Goal: Transaction & Acquisition: Purchase product/service

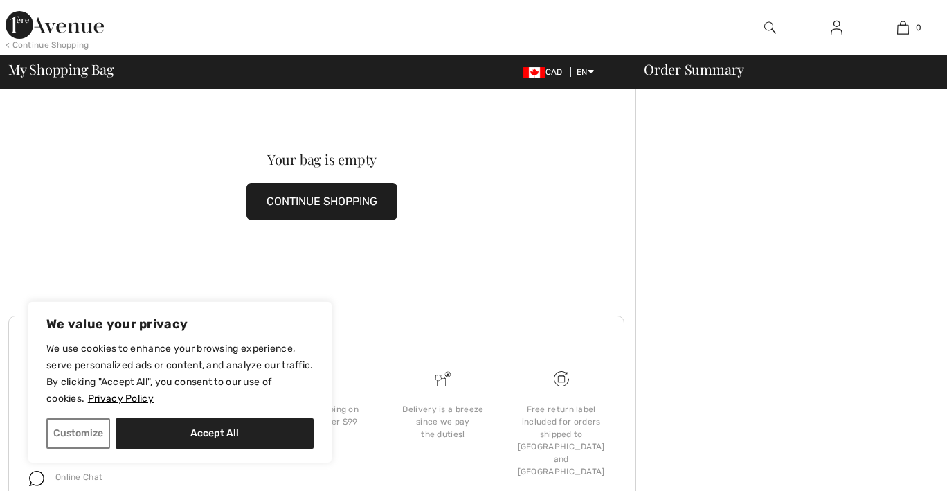
click at [347, 203] on button "CONTINUE SHOPPING" at bounding box center [321, 201] width 151 height 37
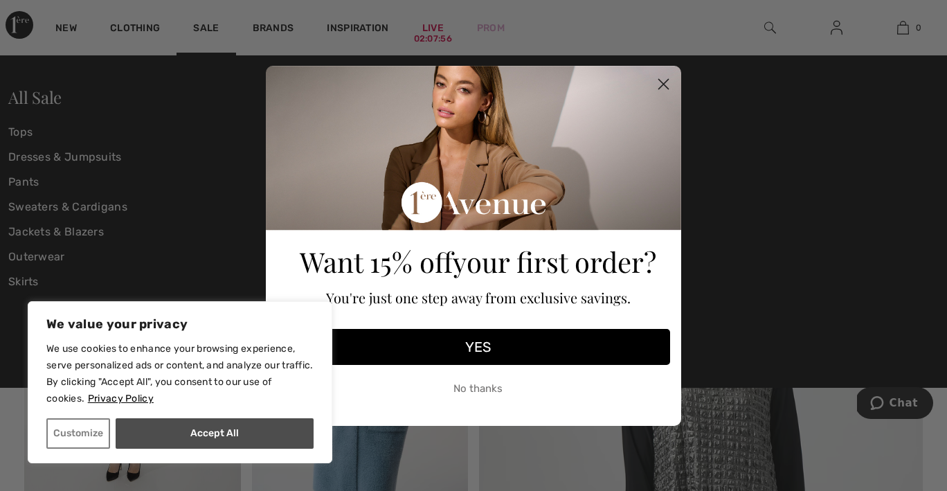
click at [198, 435] on button "Accept All" at bounding box center [215, 433] width 198 height 30
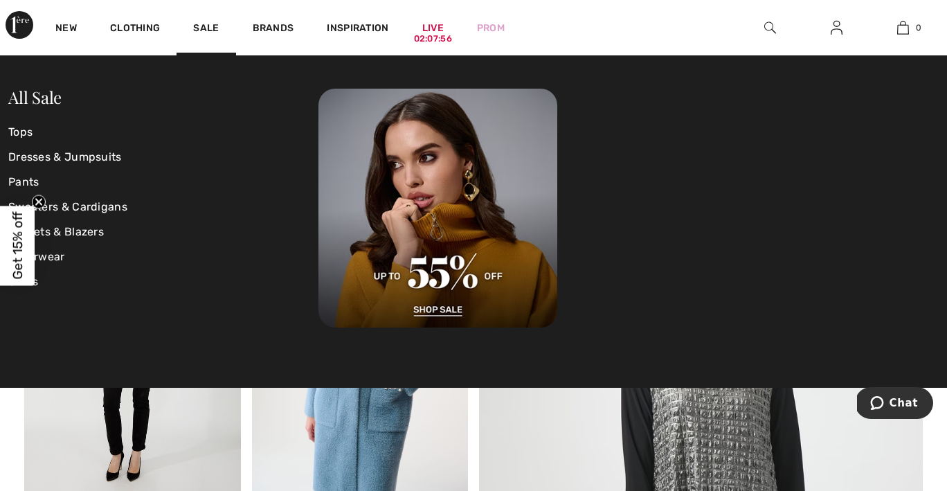
checkbox input "true"
click at [86, 153] on link "Dresses & Jumpsuits" at bounding box center [163, 157] width 310 height 25
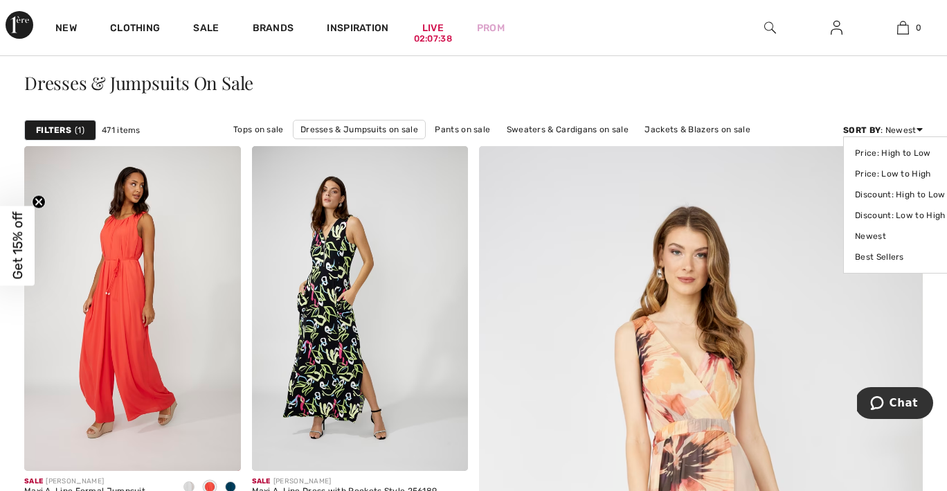
click at [900, 131] on div "Sort By : Newest Price: High to Low Price: Low to High Discount: High to Low Di…" at bounding box center [883, 130] width 80 height 12
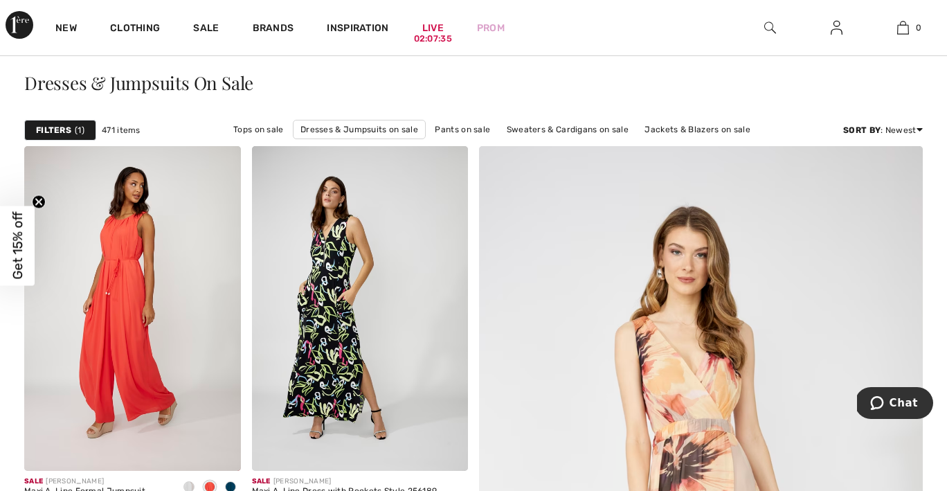
click at [66, 129] on strong "Filters" at bounding box center [53, 130] width 35 height 12
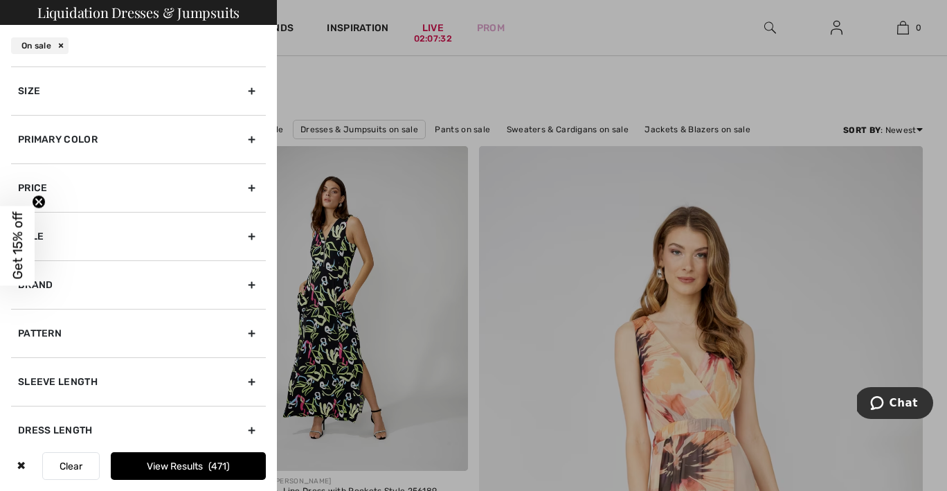
click at [252, 89] on div "Size" at bounding box center [138, 90] width 255 height 48
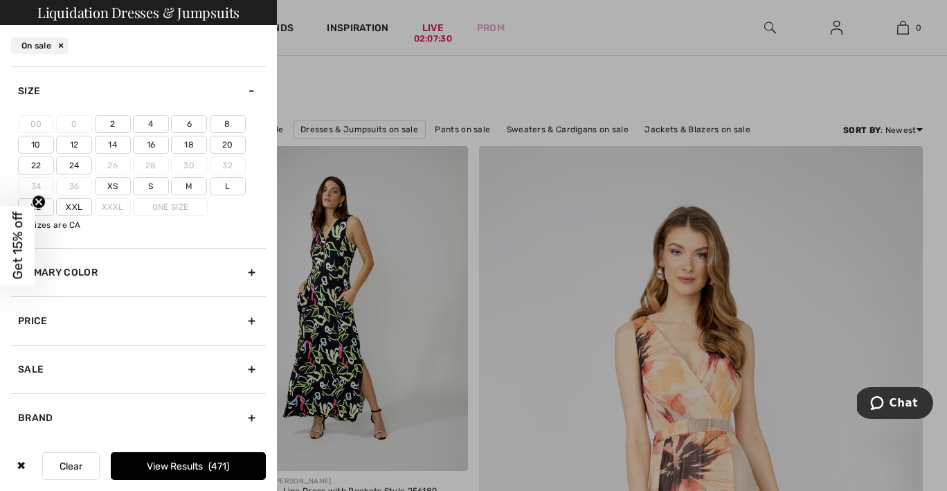
click at [81, 144] on label "12" at bounding box center [74, 145] width 36 height 18
click at [0, 0] on input"] "12" at bounding box center [0, 0] width 0 height 0
click at [105, 146] on label "14" at bounding box center [113, 145] width 36 height 18
click at [0, 0] on input"] "14" at bounding box center [0, 0] width 0 height 0
click at [147, 144] on label "16" at bounding box center [151, 145] width 36 height 18
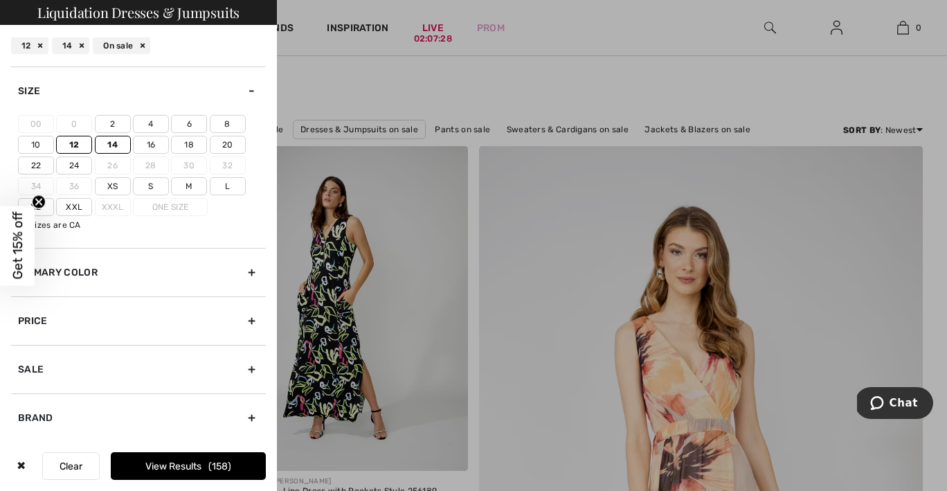
click at [0, 0] on input"] "16" at bounding box center [0, 0] width 0 height 0
click at [171, 466] on button "View Results 182" at bounding box center [188, 466] width 155 height 28
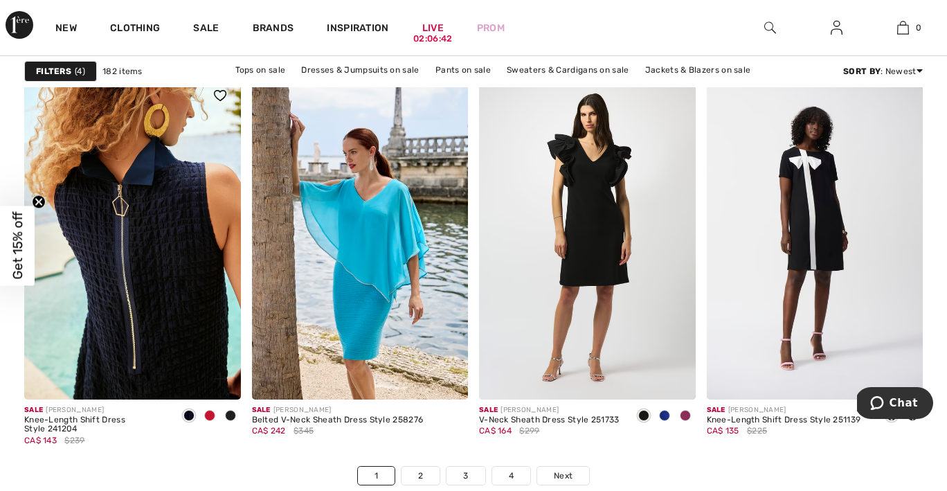
scroll to position [5870, 0]
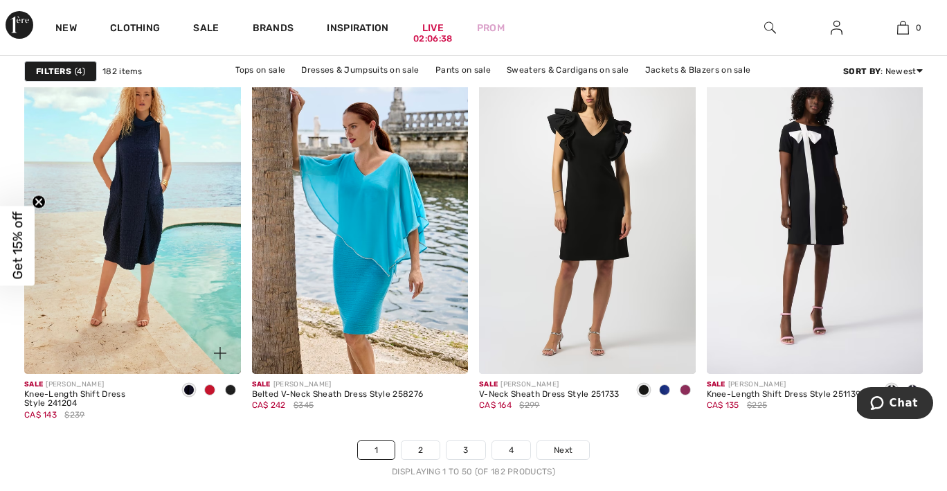
click at [221, 353] on img at bounding box center [220, 353] width 12 height 12
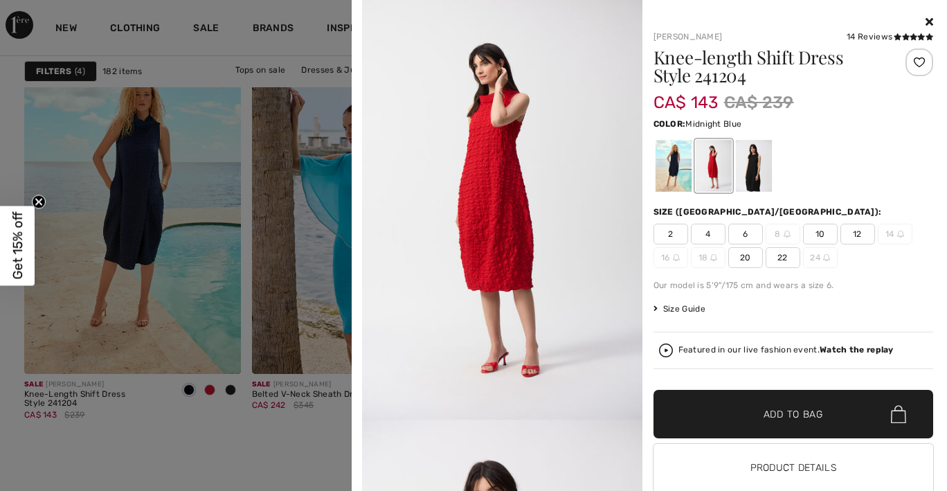
click at [670, 166] on div at bounding box center [673, 166] width 36 height 52
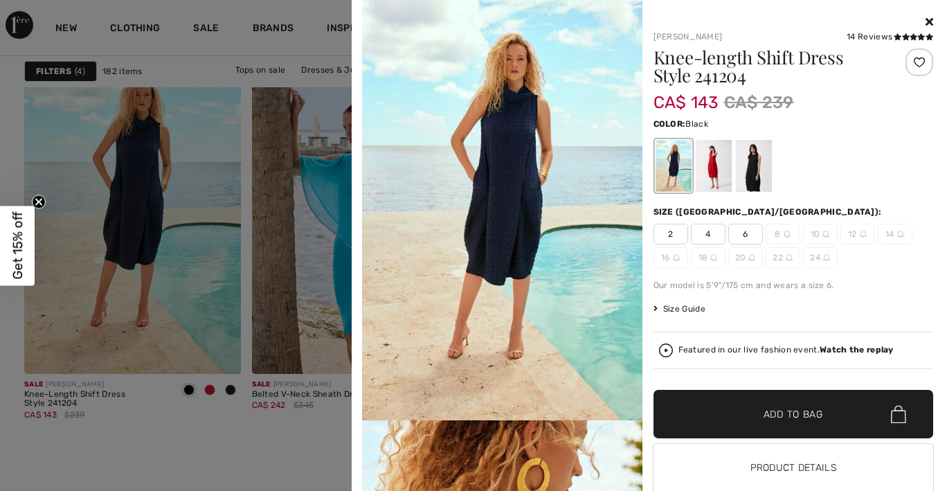
click at [754, 158] on div at bounding box center [753, 166] width 36 height 52
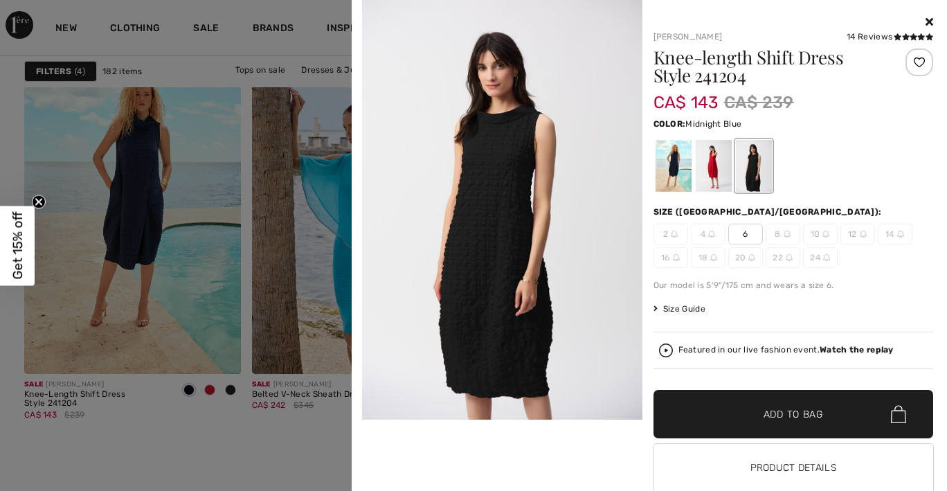
click at [669, 163] on div at bounding box center [673, 166] width 36 height 52
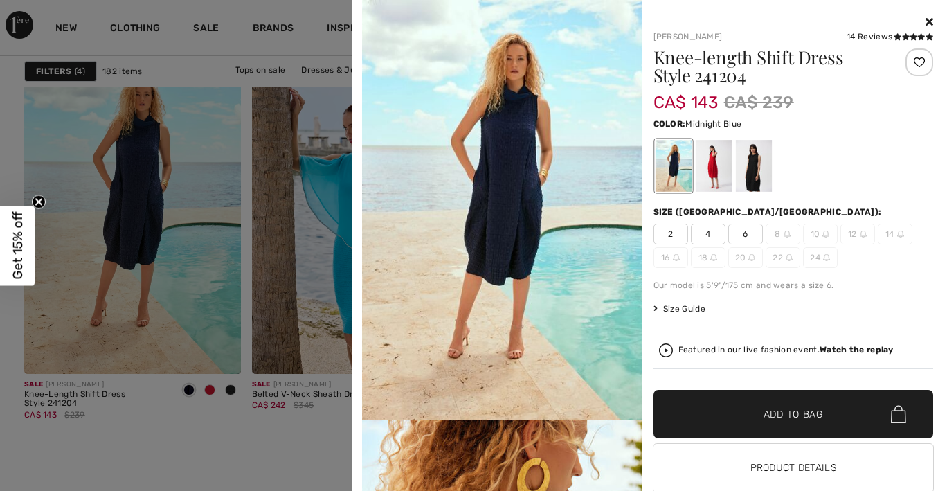
click at [929, 25] on icon at bounding box center [929, 21] width 8 height 11
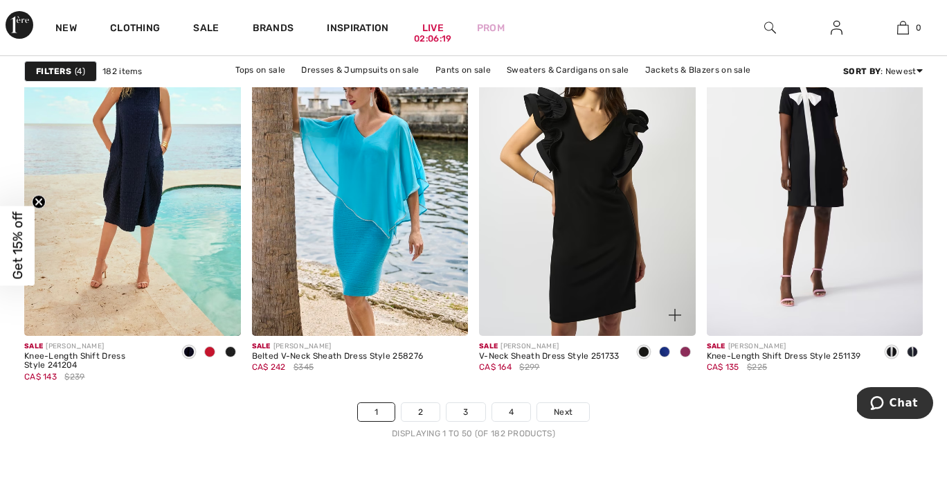
scroll to position [5928, 0]
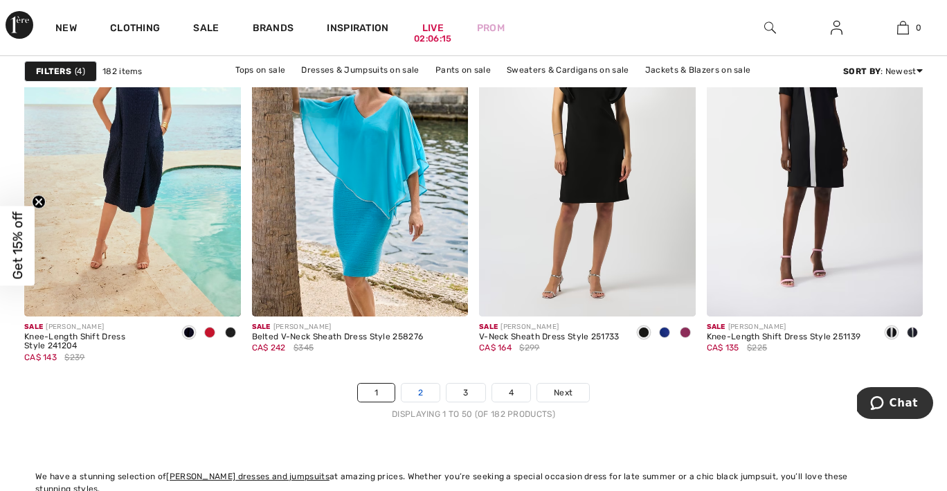
click at [427, 394] on link "2" at bounding box center [420, 392] width 38 height 18
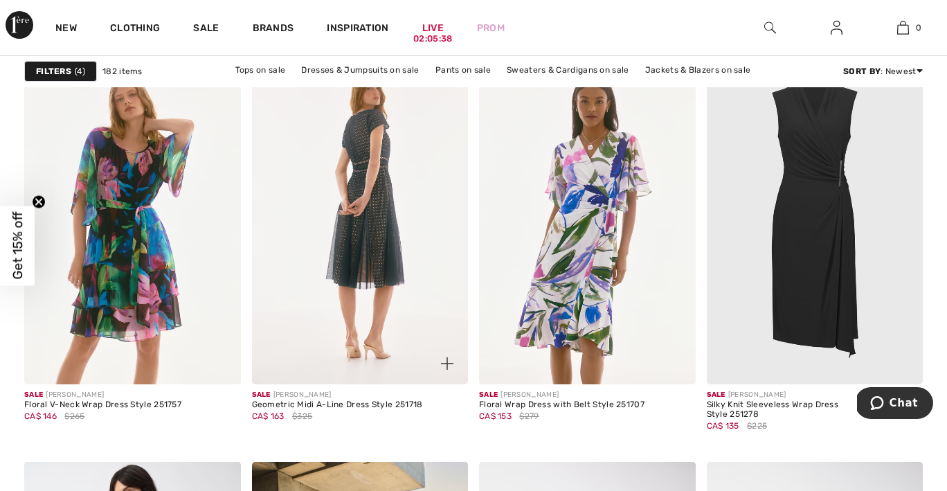
scroll to position [4102, 0]
click at [346, 297] on img at bounding box center [360, 221] width 217 height 325
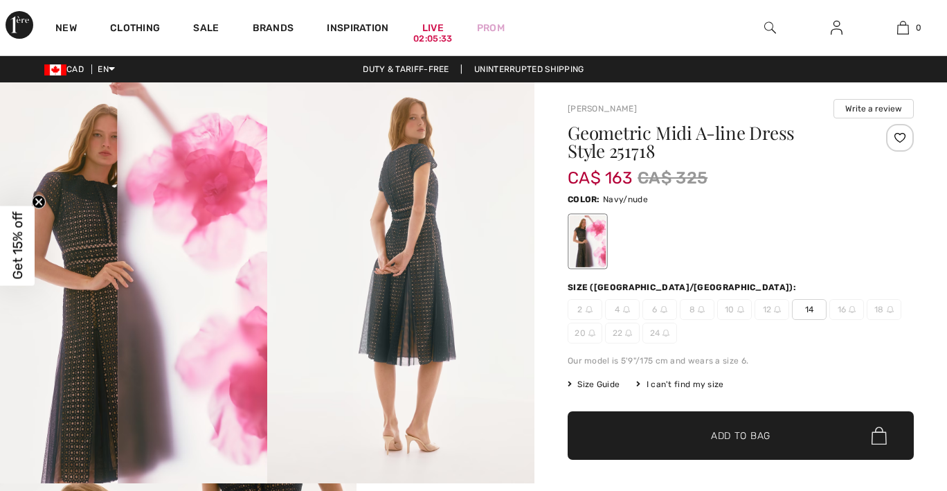
click at [430, 334] on img at bounding box center [400, 282] width 267 height 401
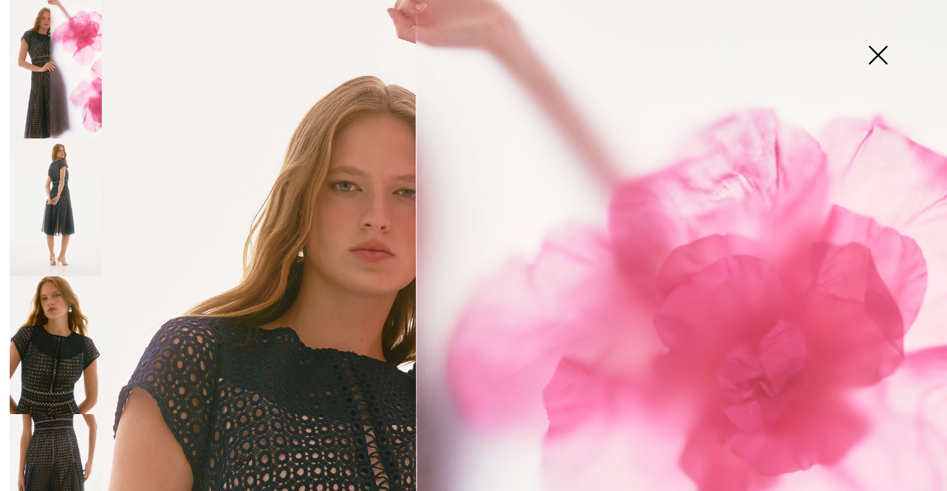
click at [55, 356] on img at bounding box center [56, 345] width 92 height 138
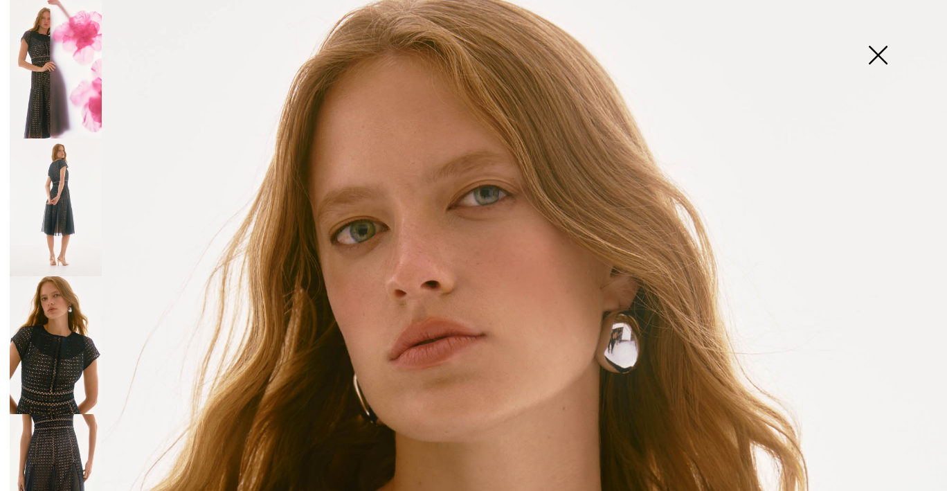
click at [873, 57] on img at bounding box center [877, 56] width 69 height 71
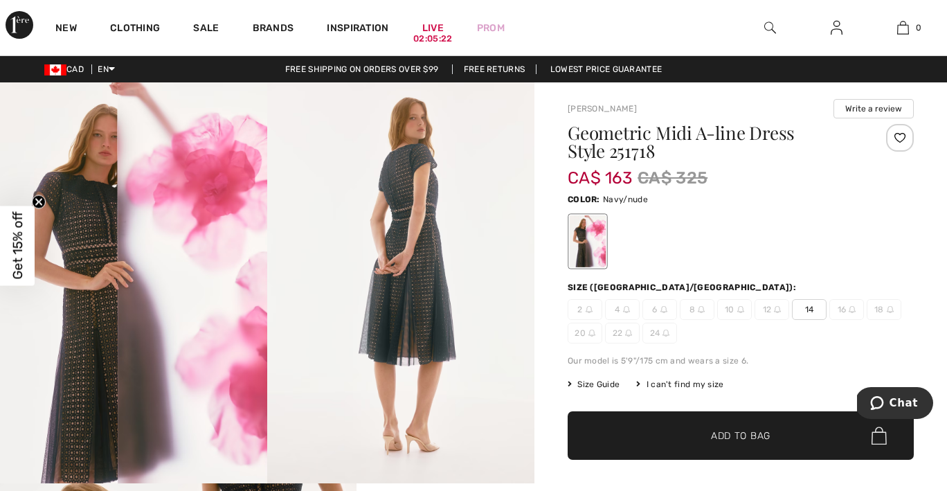
click at [812, 307] on span "14" at bounding box center [809, 309] width 35 height 21
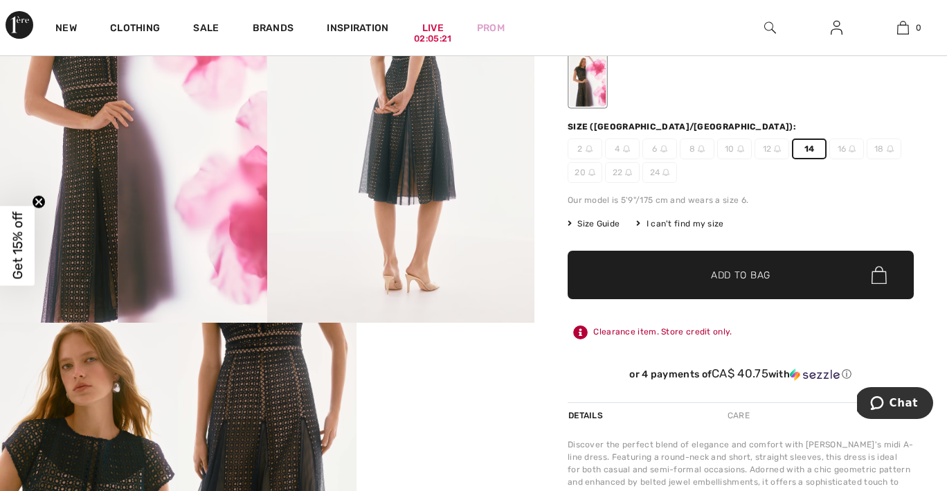
scroll to position [206, 0]
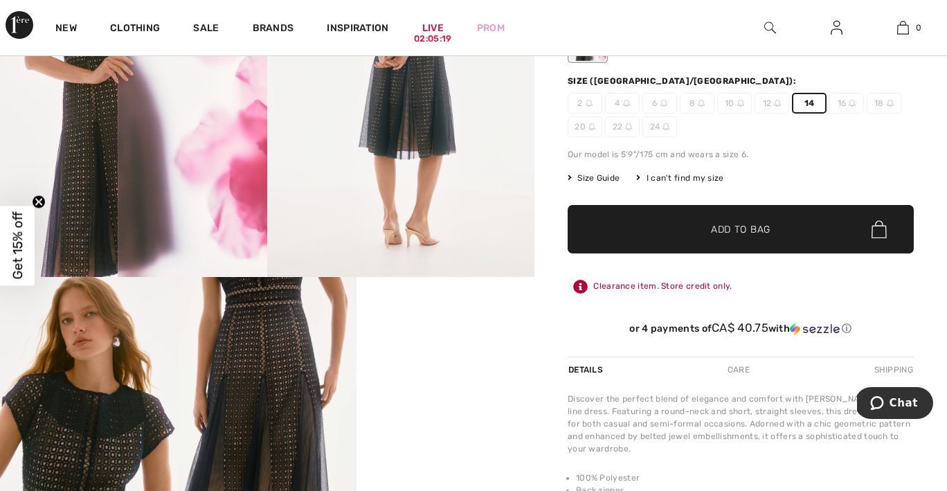
click at [720, 237] on span "✔ Added to Bag Add to Bag" at bounding box center [740, 229] width 346 height 48
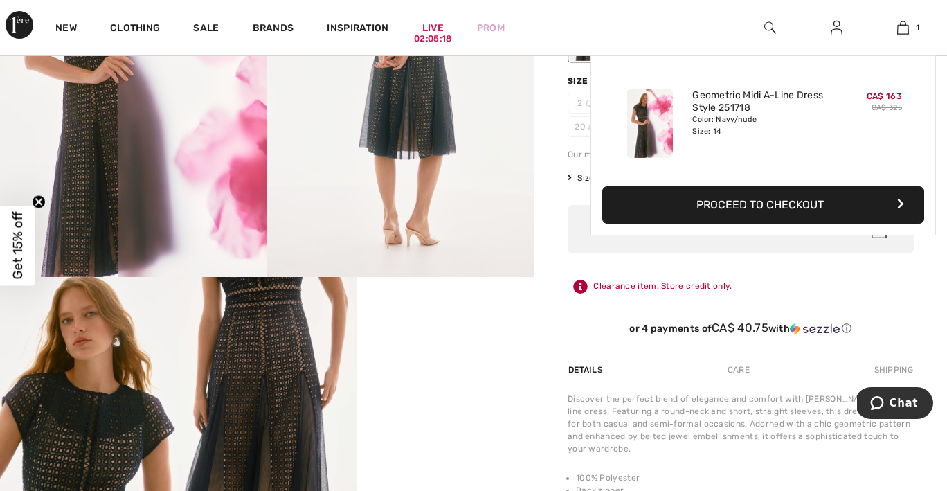
scroll to position [0, 0]
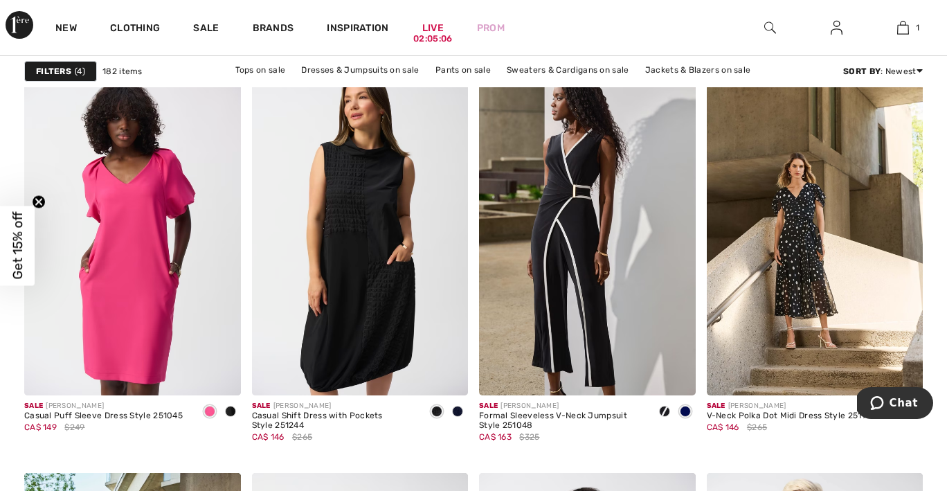
scroll to position [5457, 0]
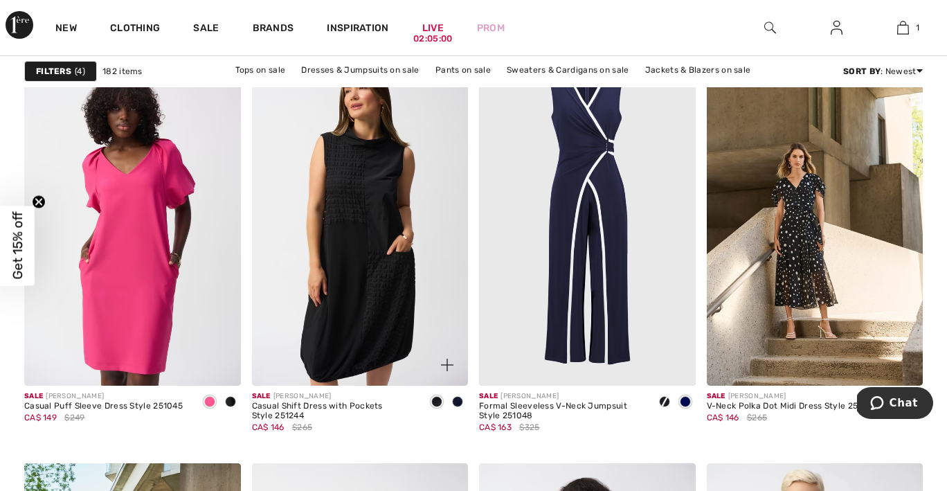
click at [458, 399] on span at bounding box center [457, 401] width 11 height 11
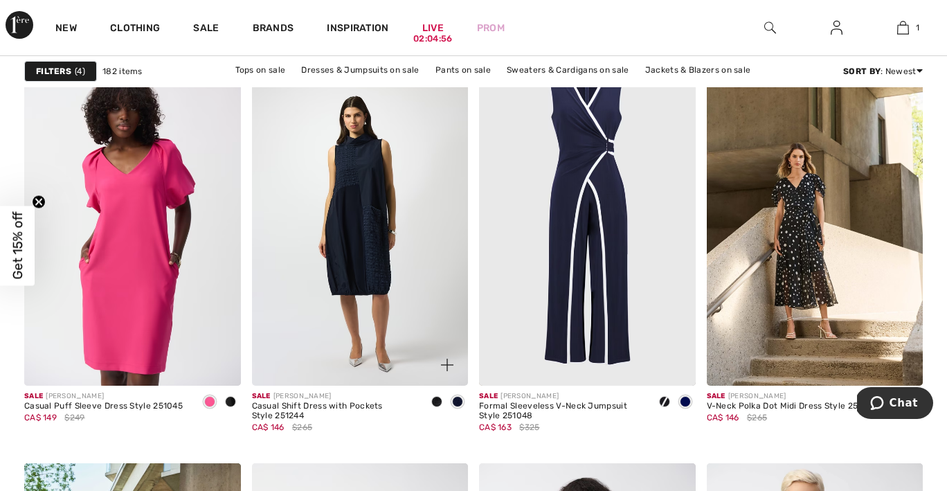
click at [364, 337] on img at bounding box center [360, 223] width 217 height 325
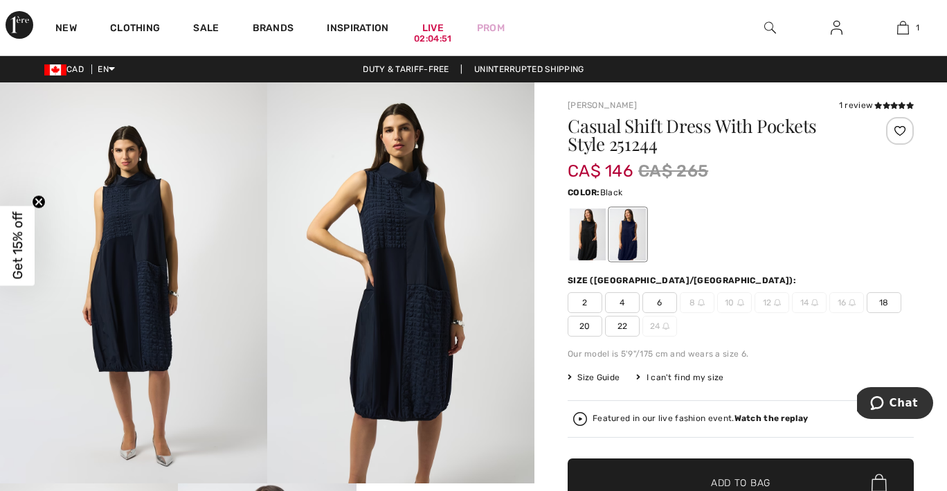
click at [582, 240] on div at bounding box center [588, 234] width 36 height 52
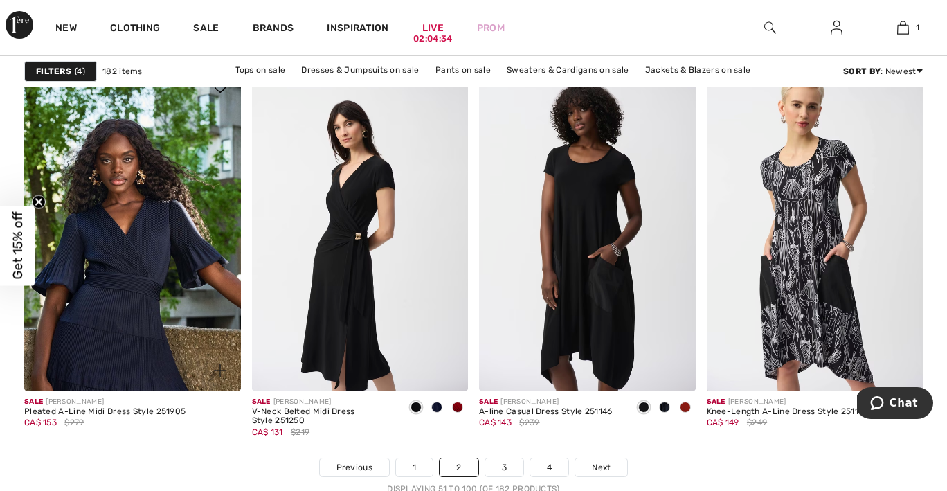
scroll to position [5882, 0]
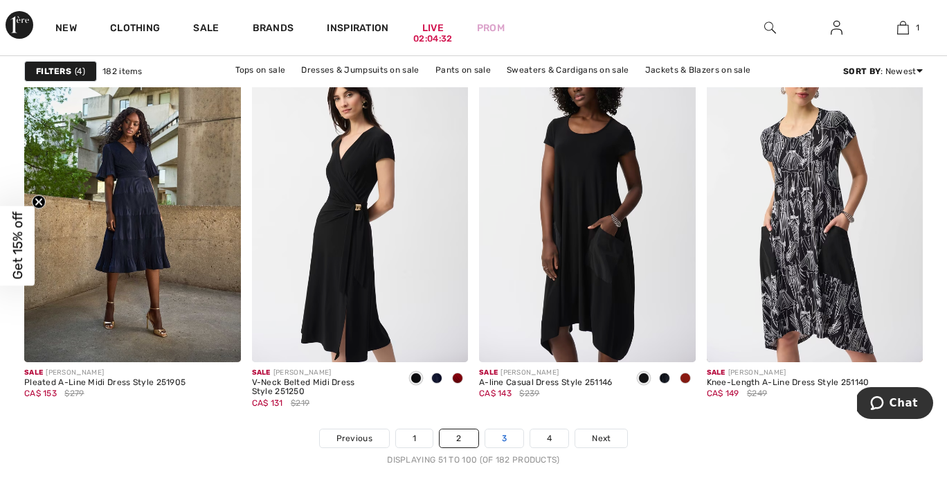
click at [508, 444] on link "3" at bounding box center [504, 438] width 38 height 18
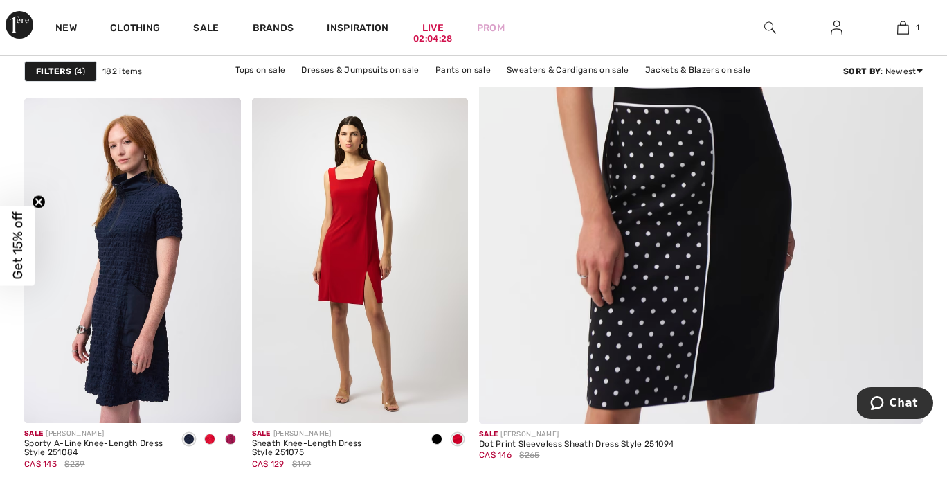
scroll to position [516, 0]
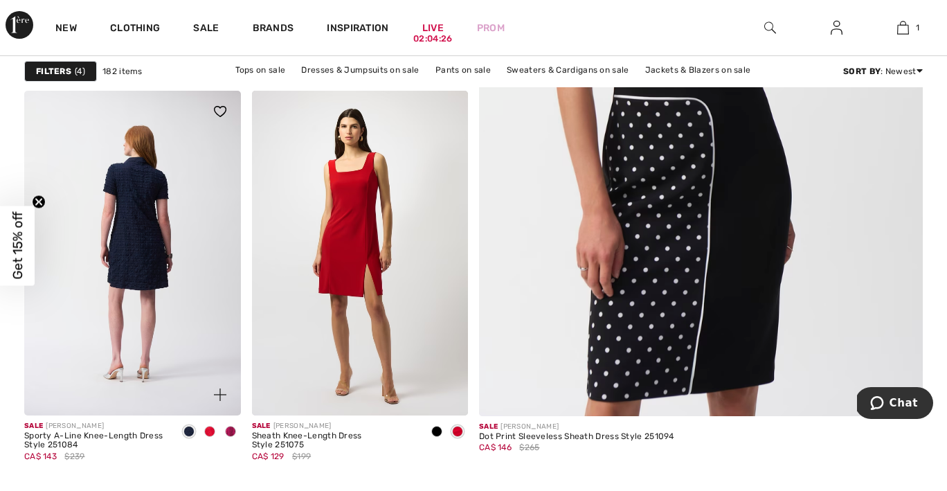
click at [148, 329] on img at bounding box center [132, 253] width 217 height 325
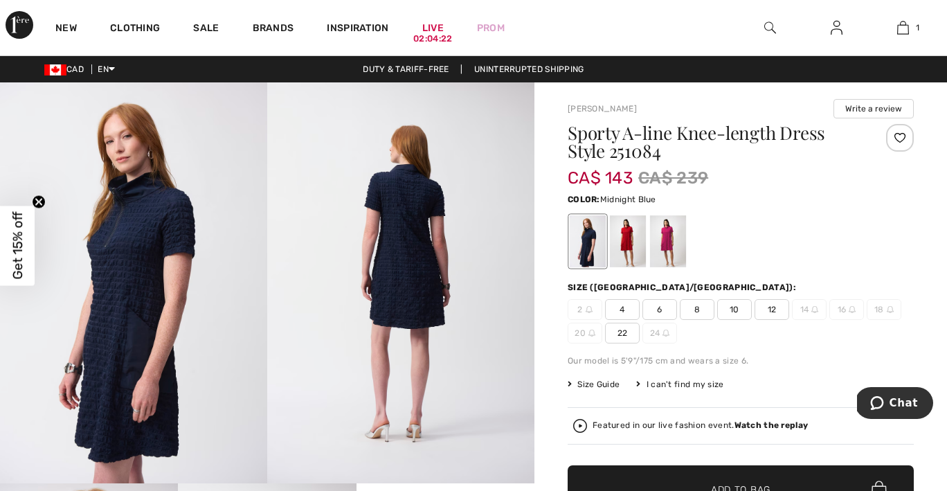
click at [779, 309] on span "12" at bounding box center [771, 309] width 35 height 21
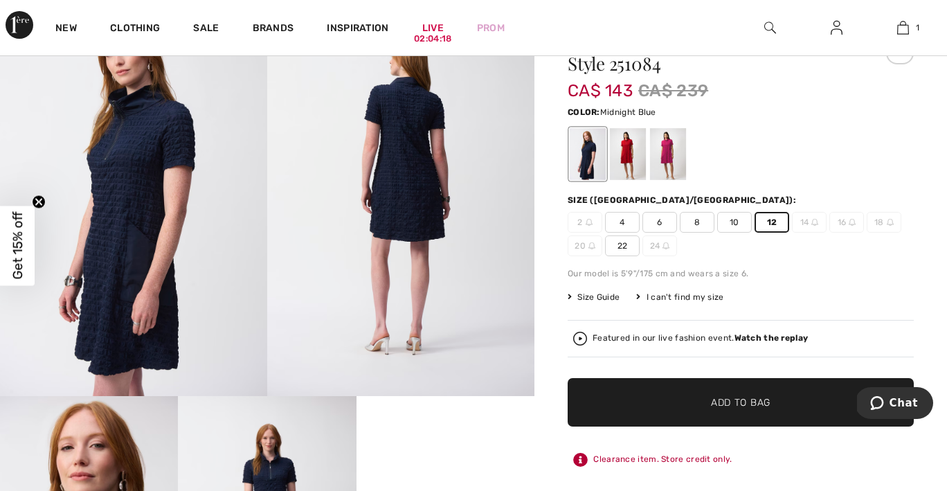
click at [719, 405] on span "Add to Bag" at bounding box center [741, 402] width 60 height 15
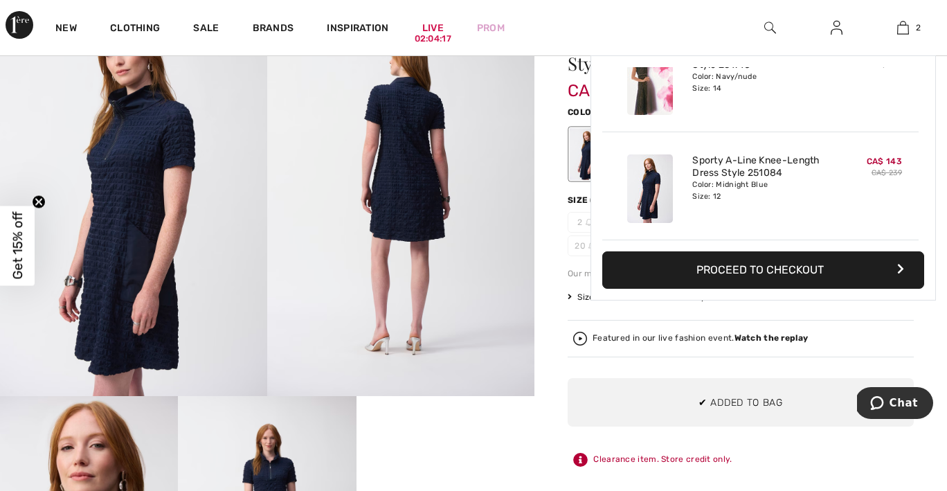
scroll to position [0, 0]
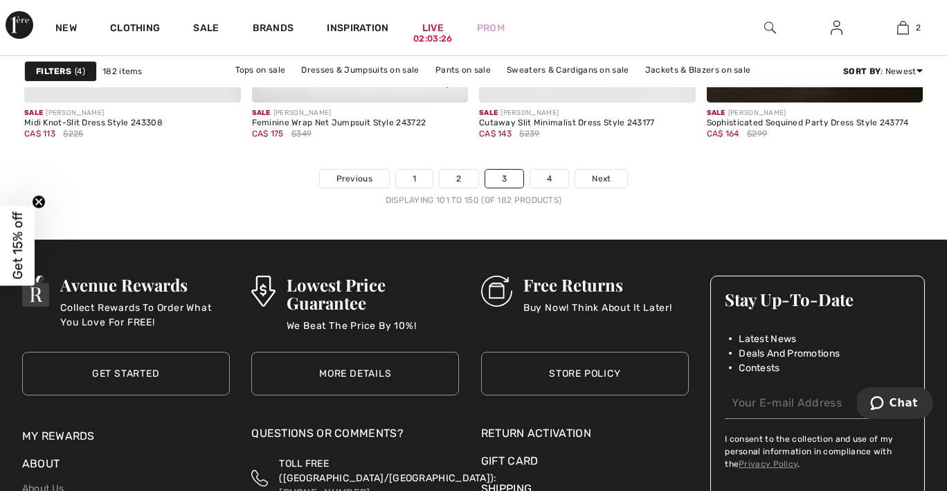
scroll to position [6178, 0]
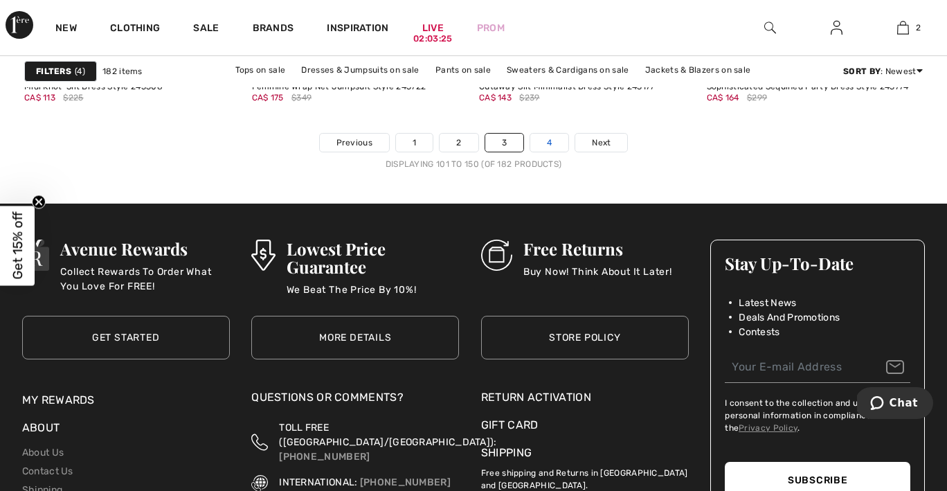
click at [551, 145] on link "4" at bounding box center [549, 143] width 38 height 18
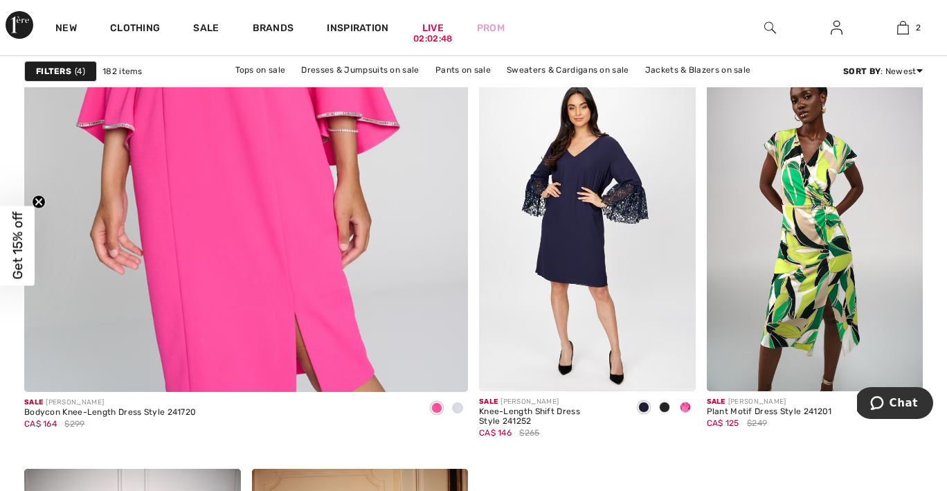
scroll to position [3693, 0]
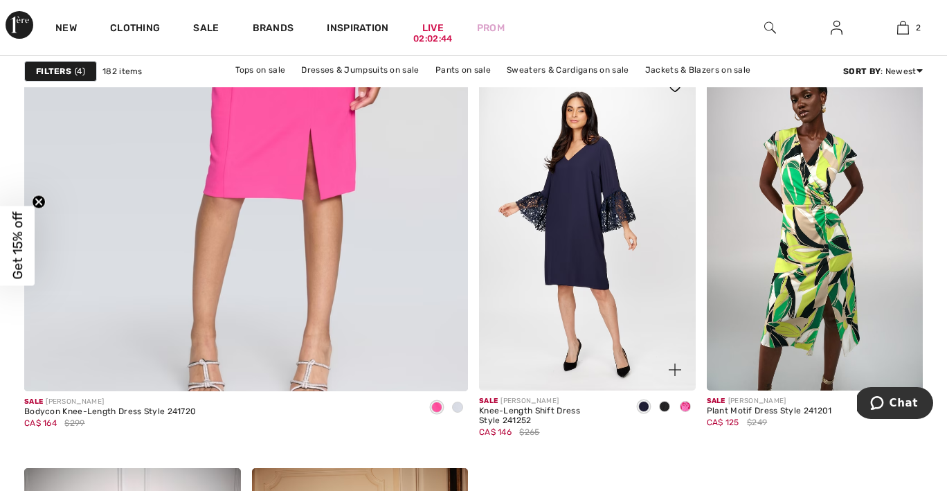
click at [585, 319] on img at bounding box center [587, 228] width 217 height 325
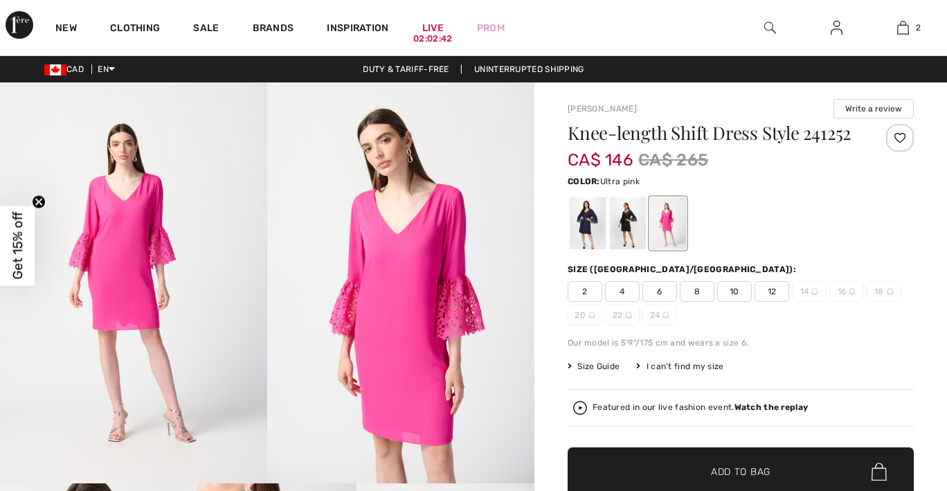
click at [590, 228] on div at bounding box center [588, 223] width 36 height 52
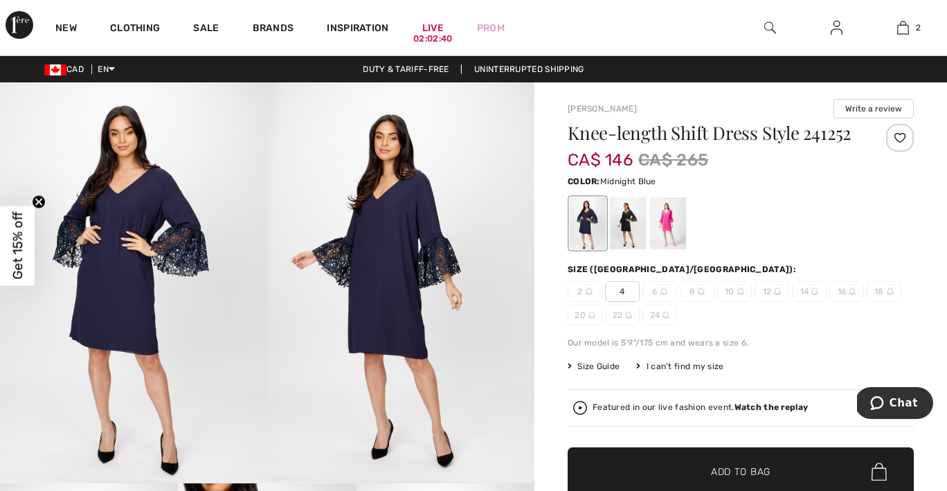
checkbox input "true"
click at [626, 221] on div at bounding box center [628, 223] width 36 height 52
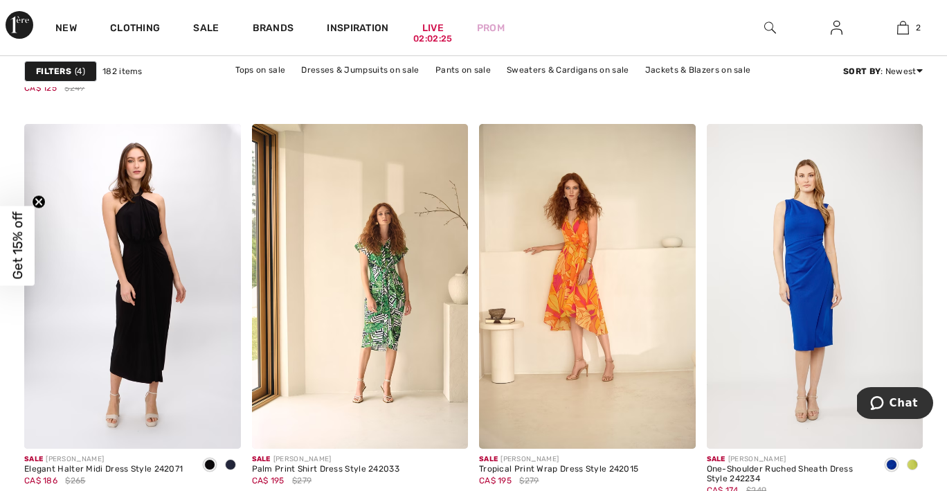
scroll to position [1979, 0]
